Goal: Information Seeking & Learning: Find specific fact

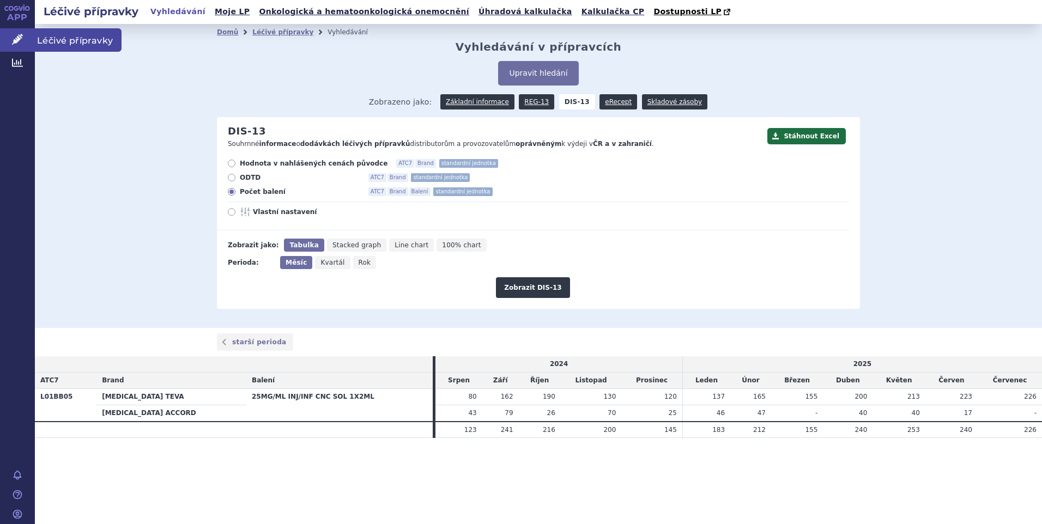
click at [67, 39] on span "Léčivé přípravky" at bounding box center [78, 39] width 87 height 23
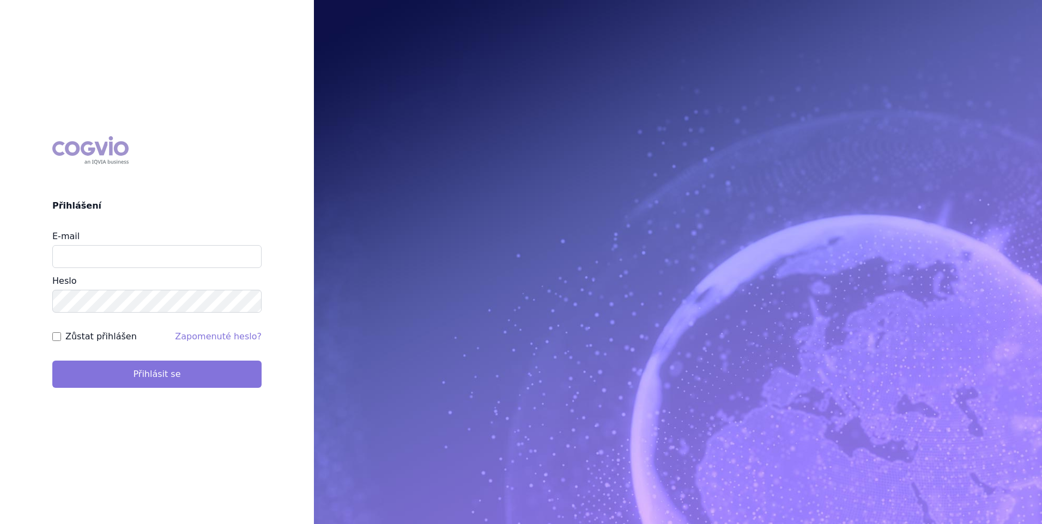
type input "zuzana_zikmundova@accord-healthcare.com"
click at [145, 374] on button "Přihlásit se" at bounding box center [156, 374] width 209 height 27
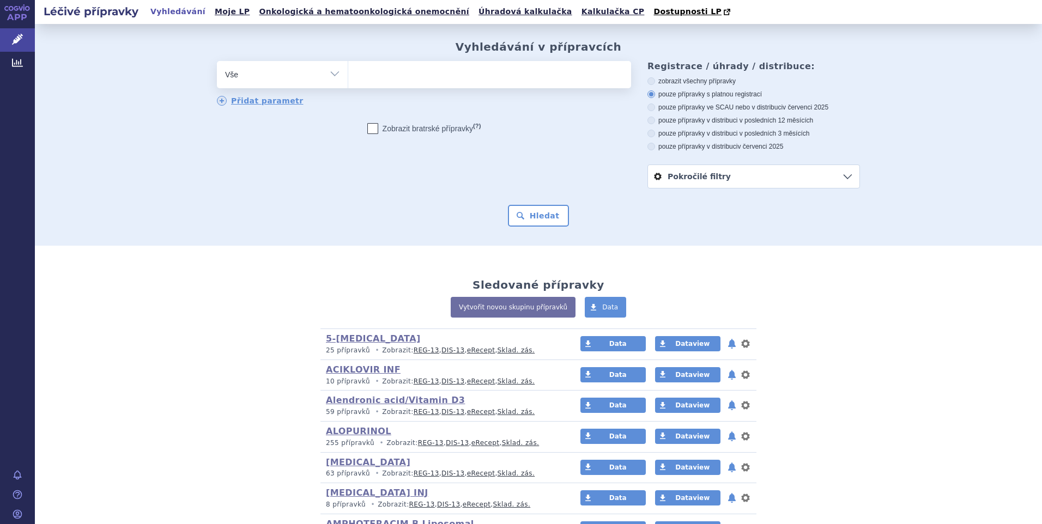
click at [333, 73] on select "Vše Přípravek/SUKL kód MAH VPOIS ATC/Aktivní látka Léková forma Síla" at bounding box center [282, 73] width 131 height 25
select select "filter-atc-group"
click at [217, 62] on select "Vše Přípravek/SUKL kód MAH VPOIS ATC/Aktivní látka Léková forma Síla" at bounding box center [282, 73] width 131 height 25
click at [372, 78] on ul at bounding box center [489, 72] width 283 height 23
click at [348, 78] on select at bounding box center [348, 73] width 1 height 27
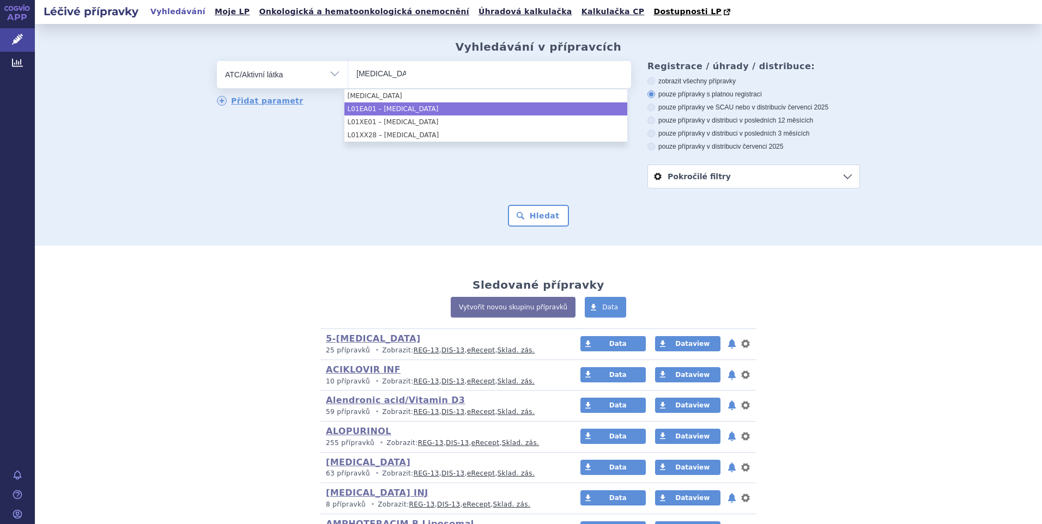
type input "imatinib"
select select "L01EA01"
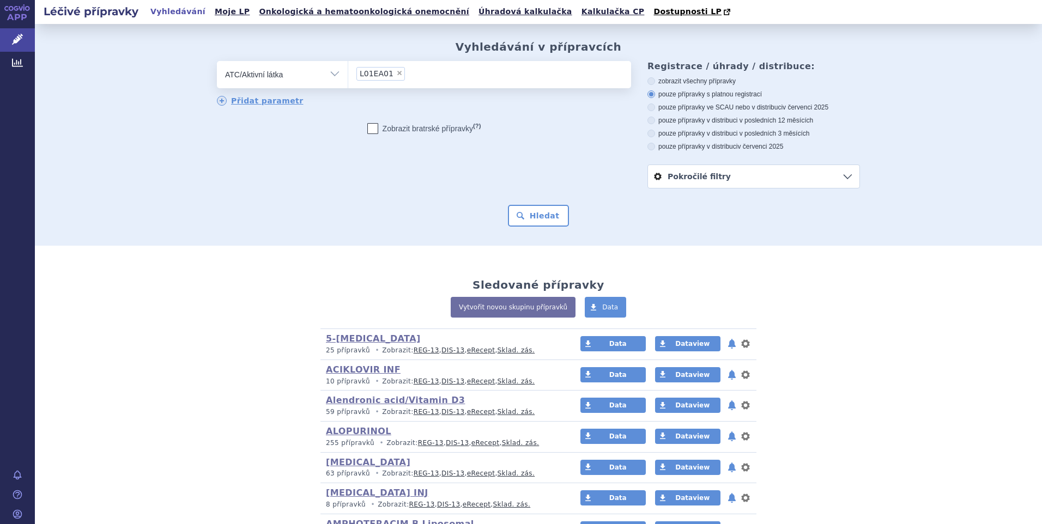
click at [647, 145] on icon at bounding box center [651, 147] width 8 height 8
click at [648, 145] on input "pouze přípravky v distribuci v červenci 2025" at bounding box center [651, 147] width 7 height 7
radio input "true"
click at [545, 213] on button "Hledat" at bounding box center [539, 216] width 62 height 22
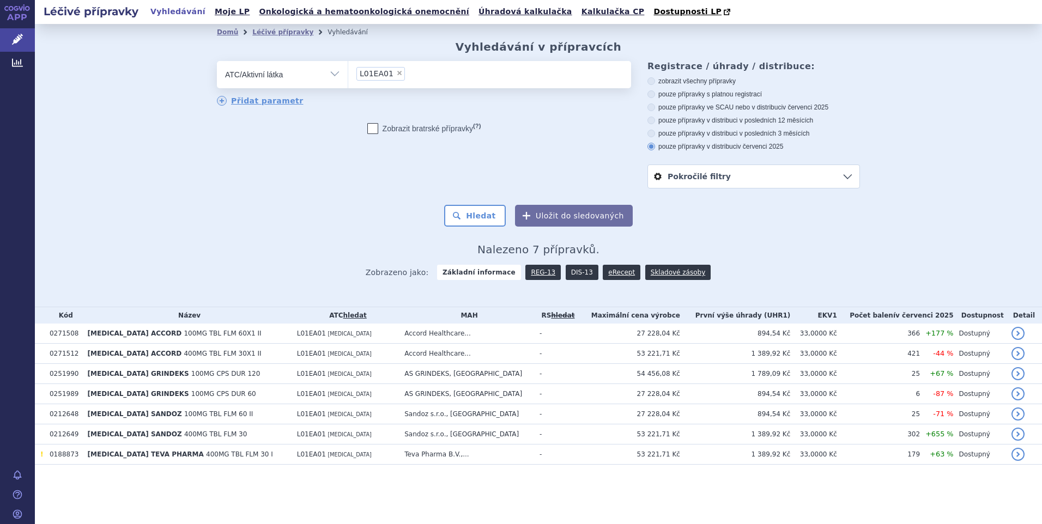
click at [571, 270] on link "DIS-13" at bounding box center [582, 272] width 33 height 15
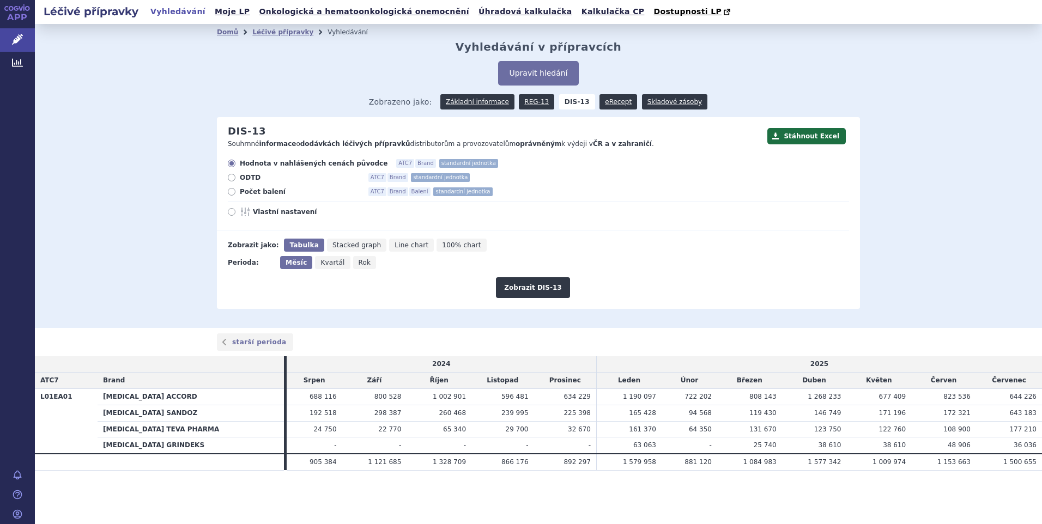
click at [232, 190] on icon at bounding box center [232, 192] width 8 height 8
click at [232, 190] on input "Počet balení ATC7 Brand Balení standardní jednotka" at bounding box center [232, 193] width 7 height 7
radio input "true"
click at [531, 284] on button "Zobrazit DIS-13" at bounding box center [533, 287] width 74 height 21
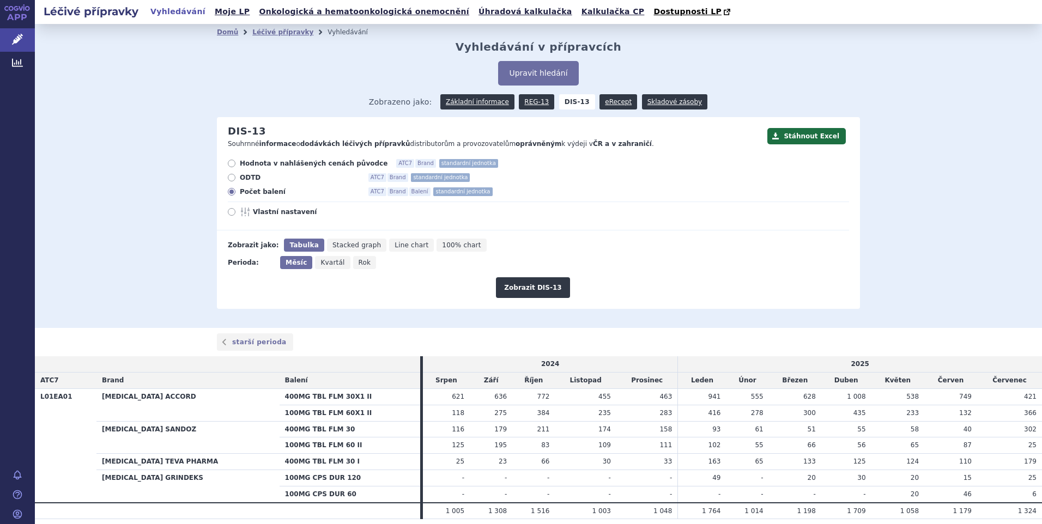
click at [1024, 430] on span "302" at bounding box center [1030, 430] width 13 height 8
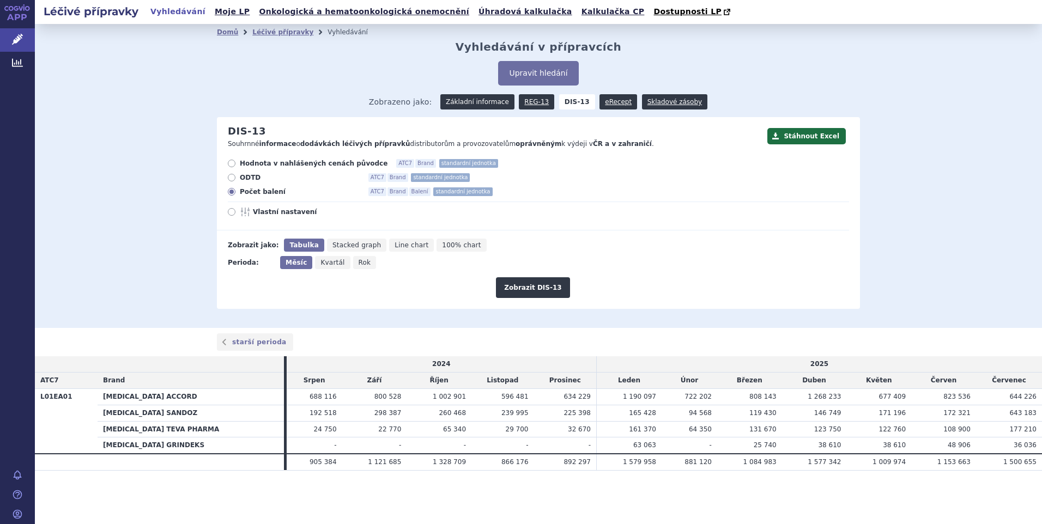
click at [483, 99] on link "Základní informace" at bounding box center [477, 101] width 74 height 15
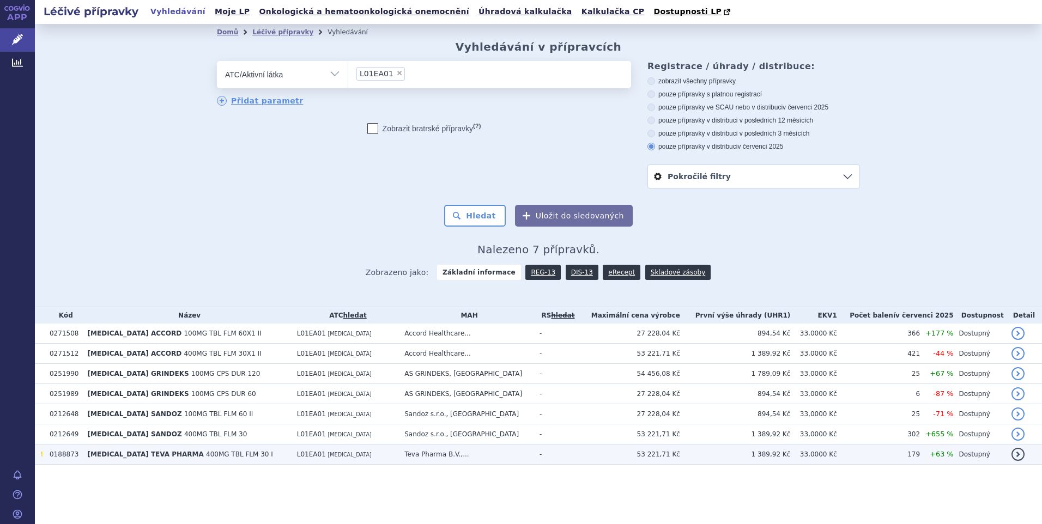
click at [39, 459] on td "!" at bounding box center [39, 455] width 9 height 20
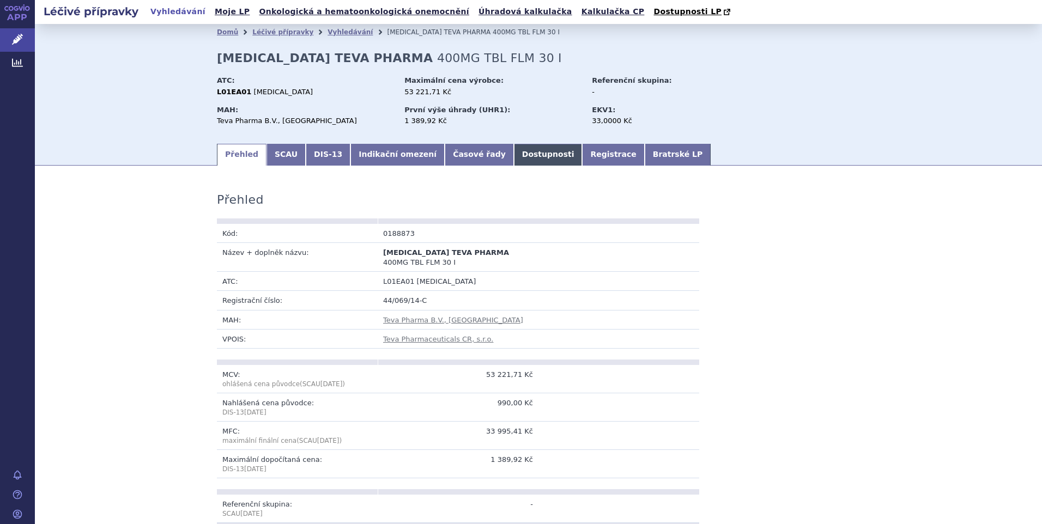
click at [514, 151] on link "Dostupnosti" at bounding box center [548, 155] width 69 height 22
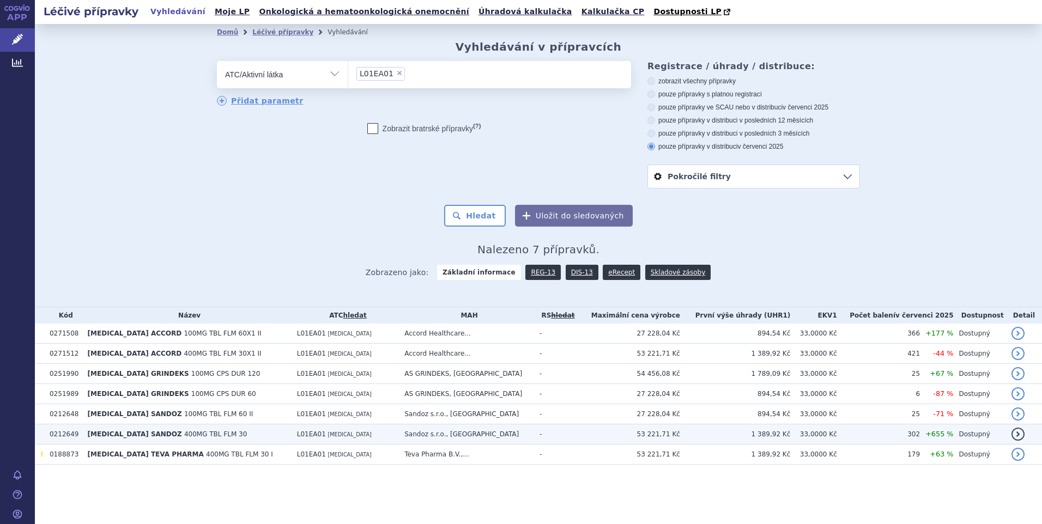
click at [196, 435] on span "400MG TBL FLM 30" at bounding box center [215, 434] width 63 height 8
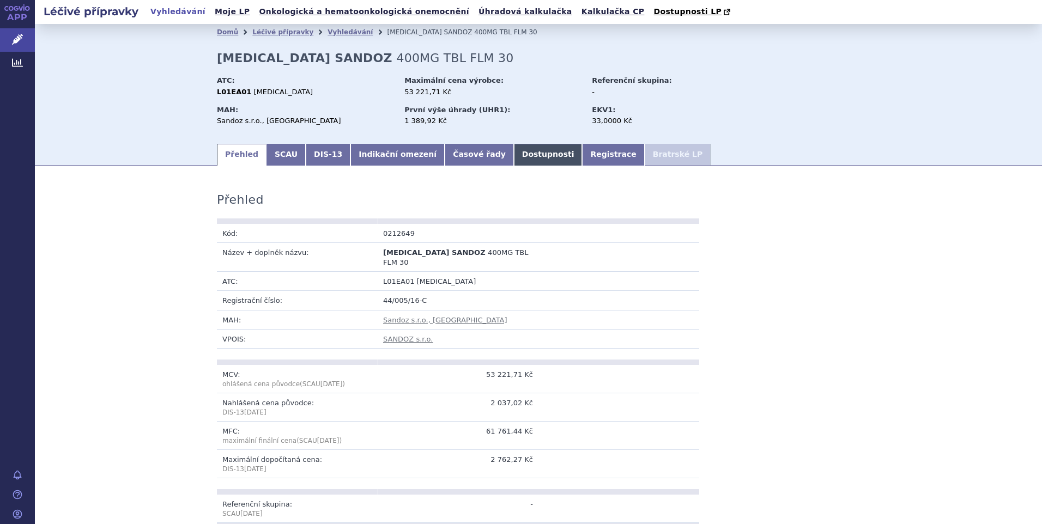
click at [514, 155] on link "Dostupnosti" at bounding box center [548, 155] width 69 height 22
